Goal: Navigation & Orientation: Find specific page/section

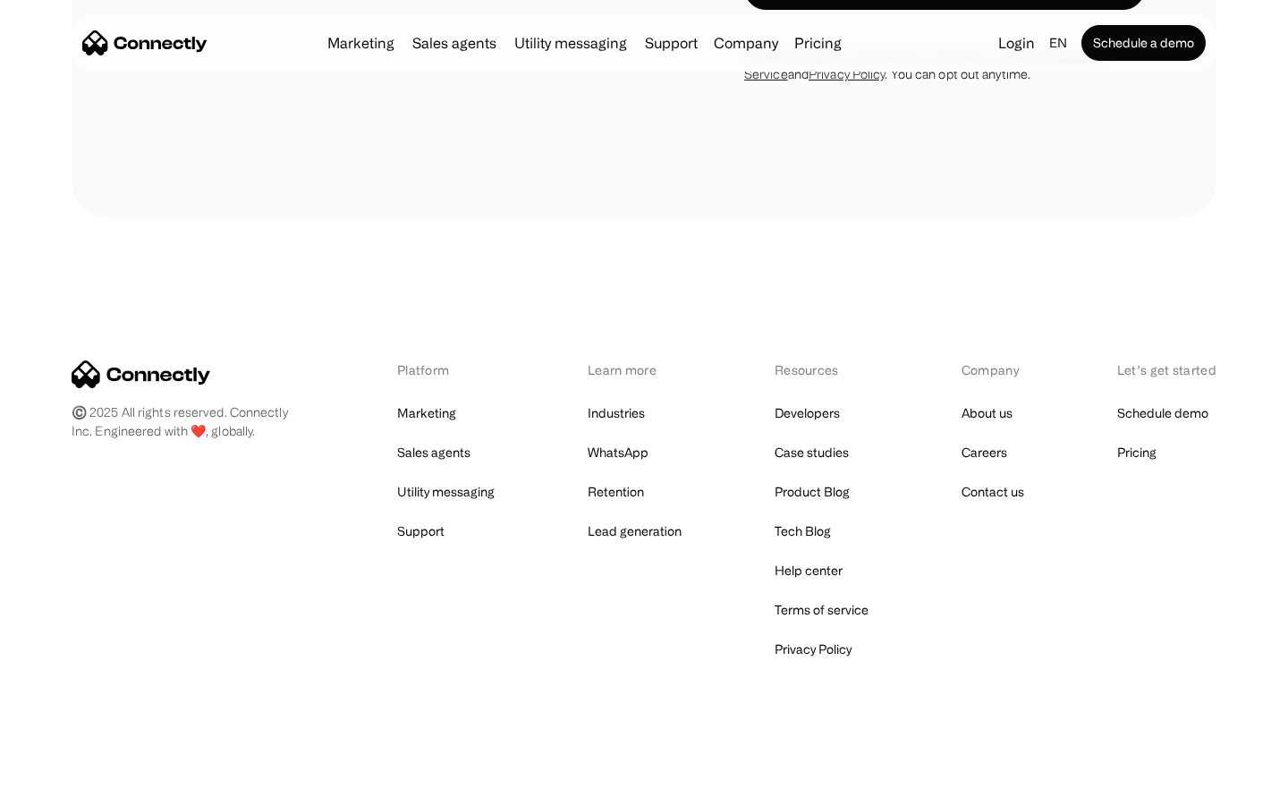
scroll to position [1510, 0]
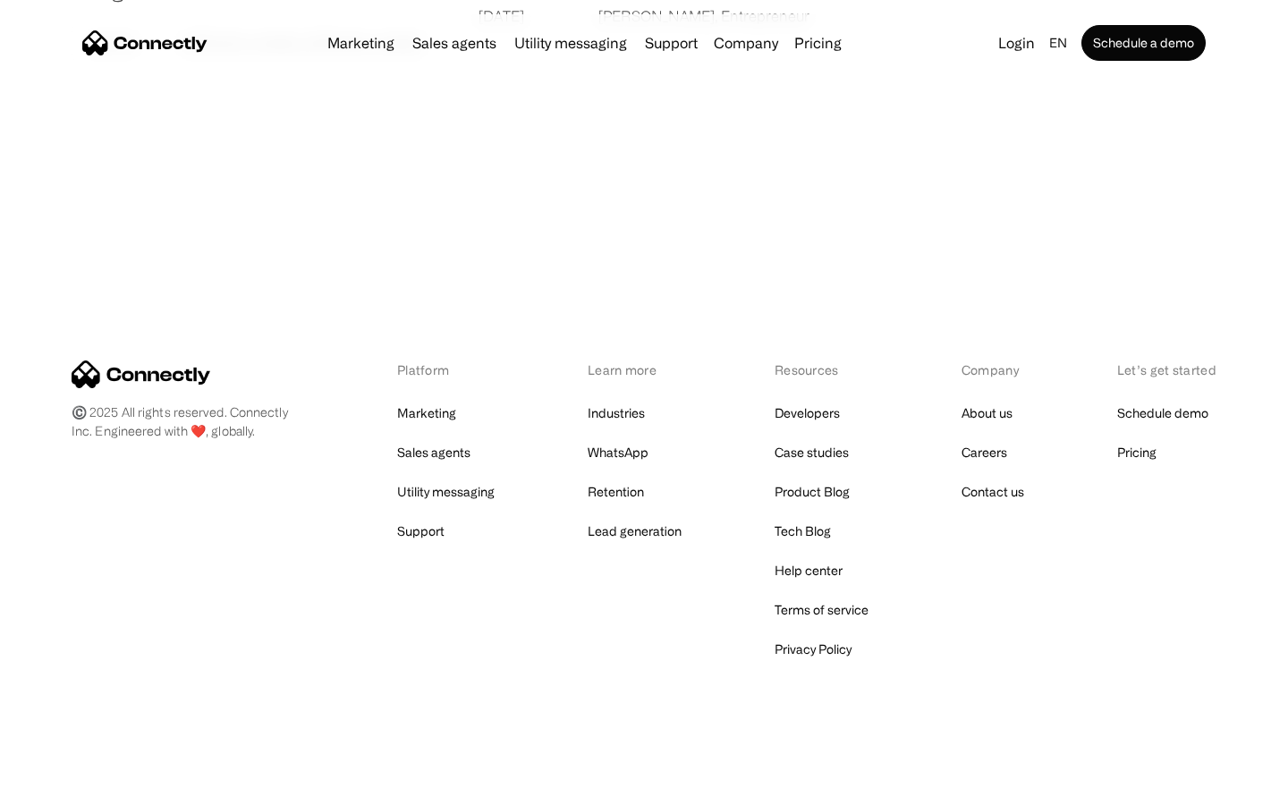
scroll to position [3437, 0]
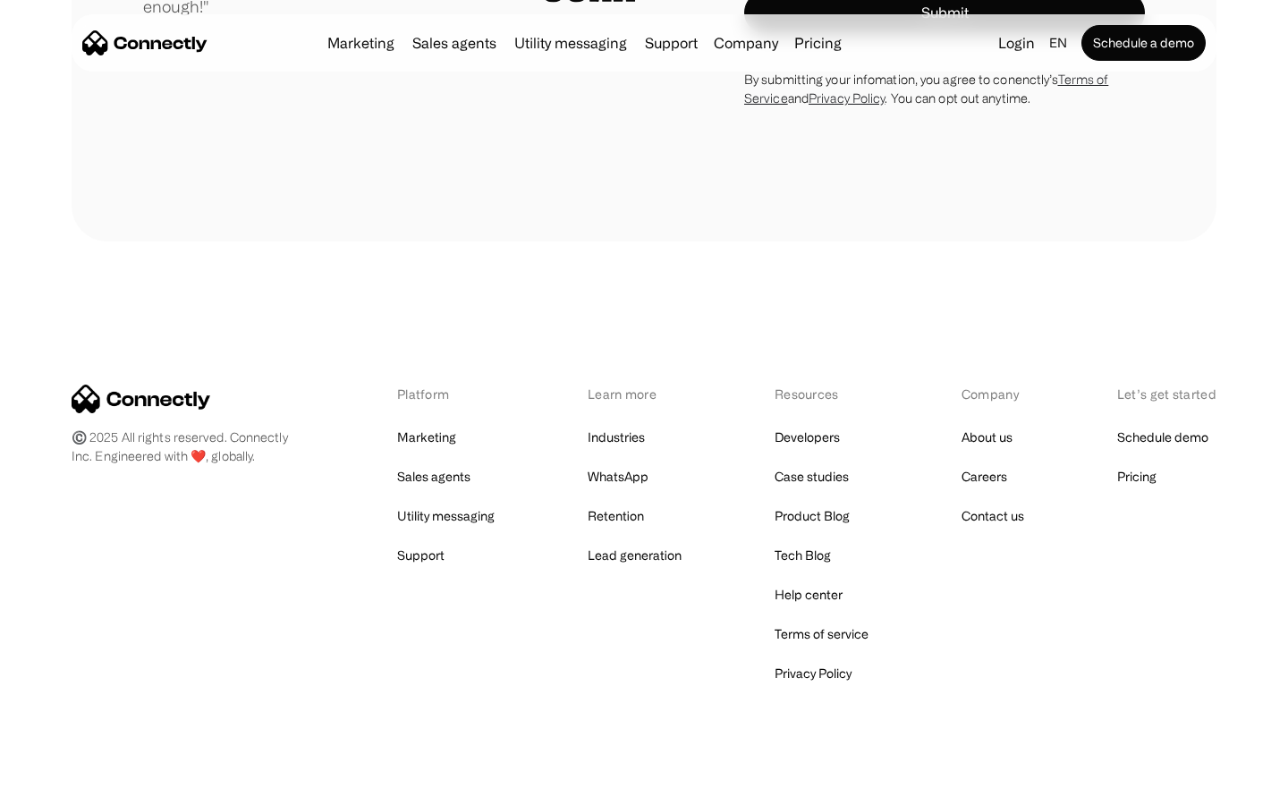
scroll to position [4982, 0]
